Goal: Information Seeking & Learning: Learn about a topic

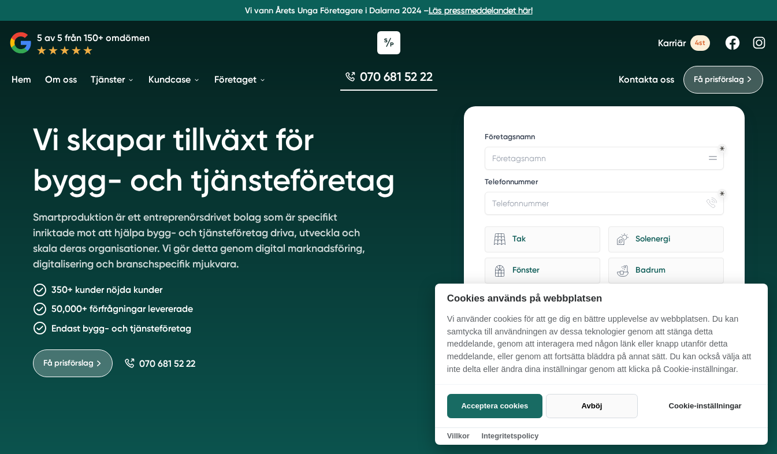
click at [600, 414] on button "Avböj" at bounding box center [592, 406] width 92 height 24
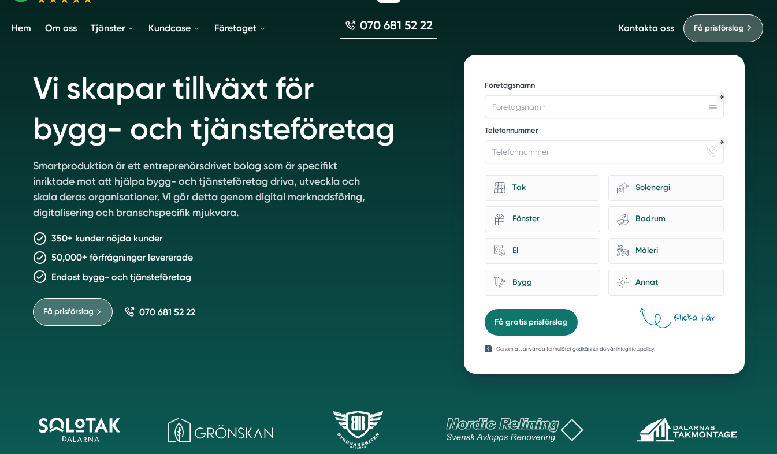
scroll to position [58, 0]
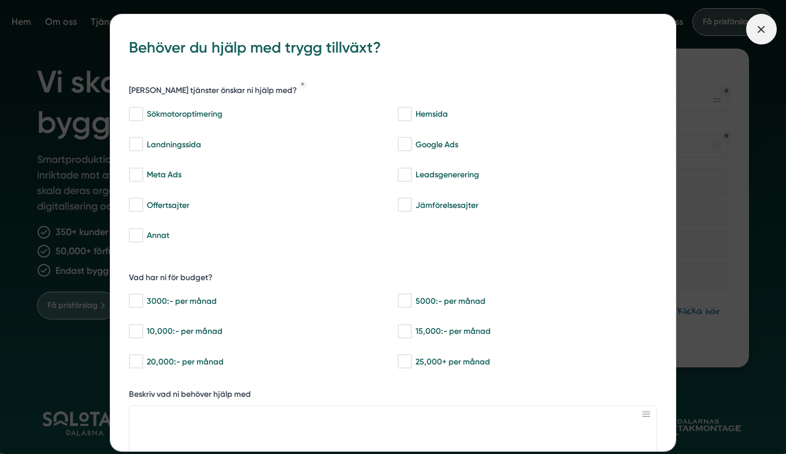
click at [762, 36] on span at bounding box center [761, 29] width 31 height 31
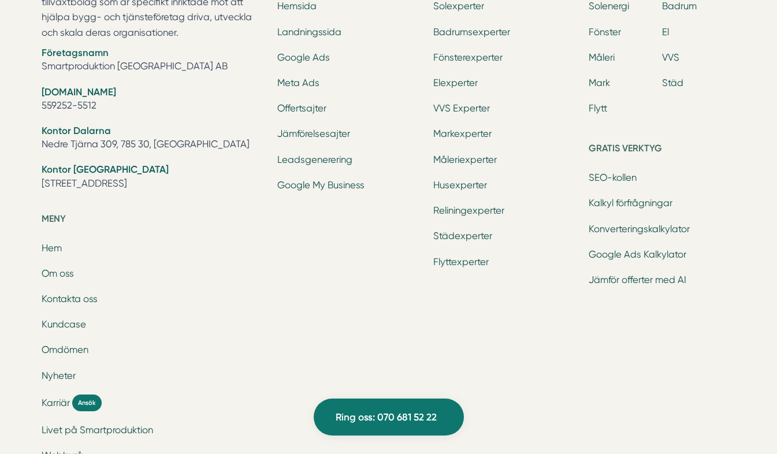
scroll to position [3756, 0]
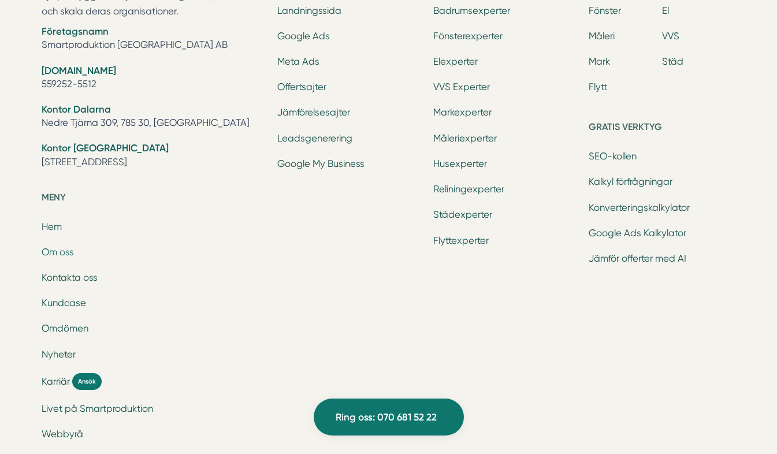
click at [48, 257] on link "Om oss" at bounding box center [58, 252] width 32 height 11
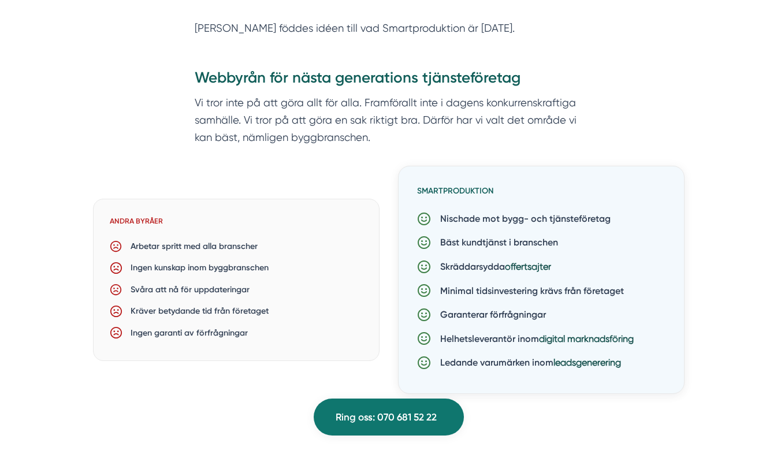
scroll to position [744, 0]
